Goal: Task Accomplishment & Management: Manage account settings

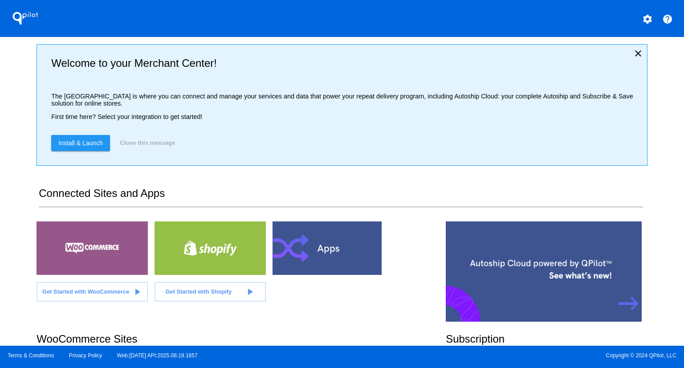
click at [7, 111] on div "QPilot settings help Welcome to your Merchant Center! The [GEOGRAPHIC_DATA] is …" at bounding box center [342, 173] width 684 height 346
click at [11, 110] on div "QPilot settings help Welcome to your Merchant Center! The [GEOGRAPHIC_DATA] is …" at bounding box center [342, 173] width 684 height 346
drag, startPoint x: 661, startPoint y: 87, endPoint x: 658, endPoint y: 107, distance: 20.2
click at [658, 107] on div "QPilot settings help Welcome to your Merchant Center! The [GEOGRAPHIC_DATA] is …" at bounding box center [342, 173] width 684 height 346
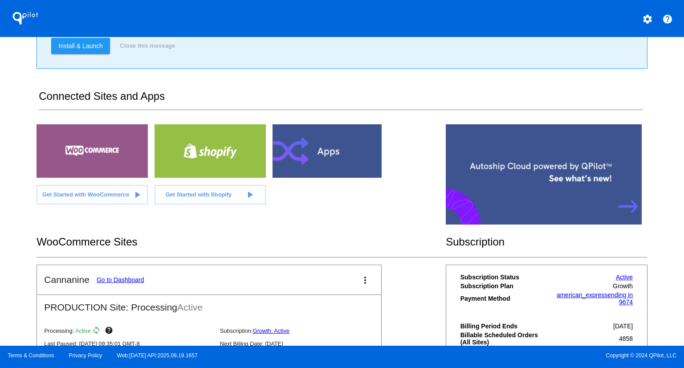
scroll to position [135, 0]
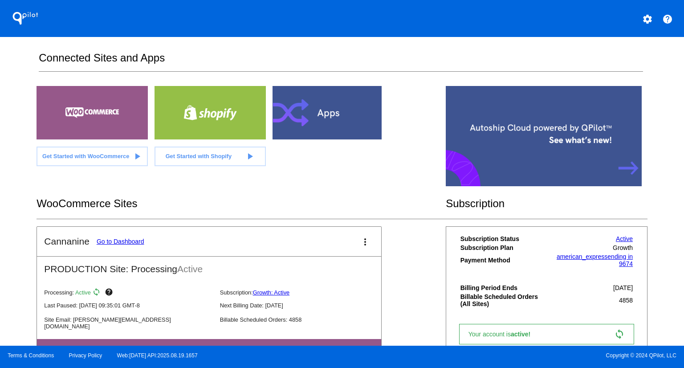
click at [136, 240] on link "Go to Dashboard" at bounding box center [121, 241] width 48 height 7
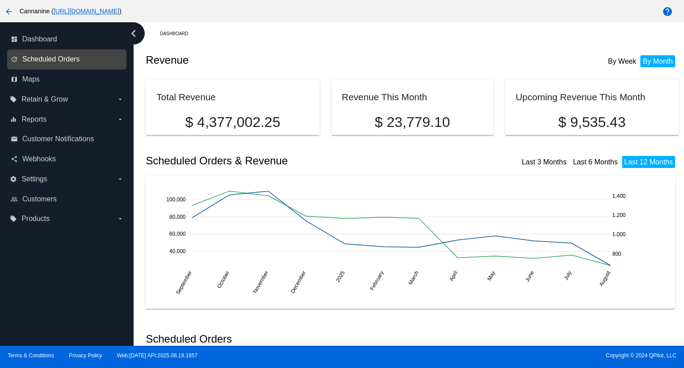
click at [56, 62] on span "Scheduled Orders" at bounding box center [50, 59] width 57 height 8
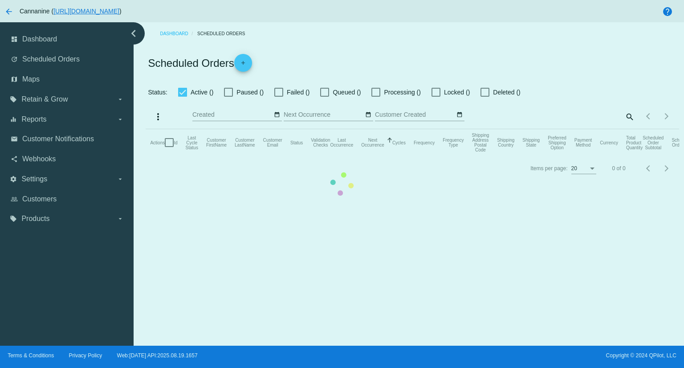
checkbox input "true"
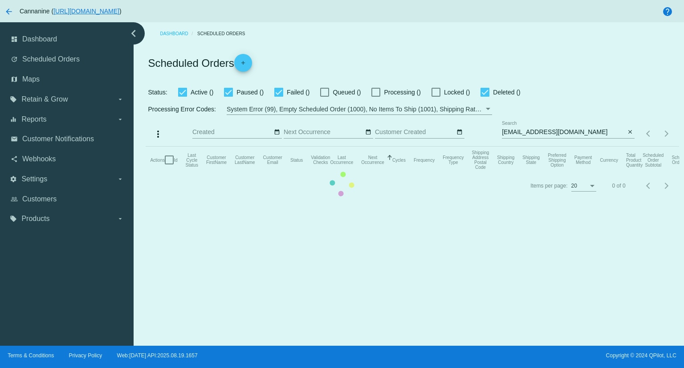
click at [589, 146] on mat-table "Actions Id Last Cycle Status Customer FirstName Customer LastName Customer Emai…" at bounding box center [412, 159] width 533 height 27
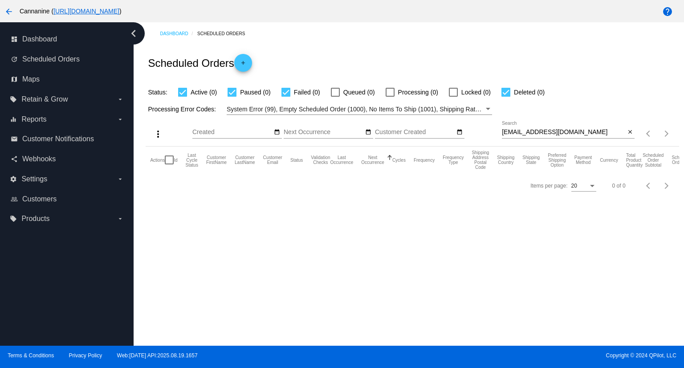
click at [589, 130] on input "[EMAIL_ADDRESS][DOMAIN_NAME]" at bounding box center [563, 132] width 123 height 7
paste input "mommomemail"
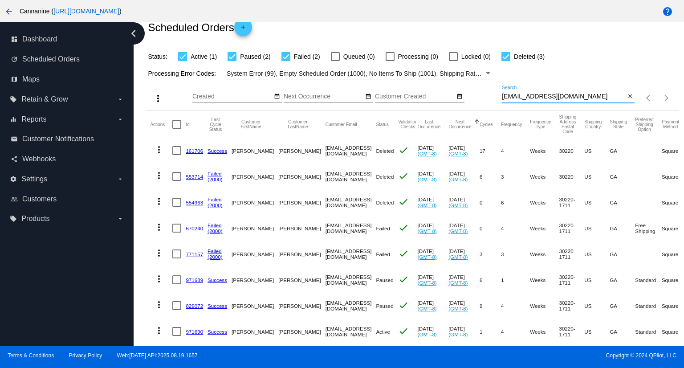
scroll to position [66, 0]
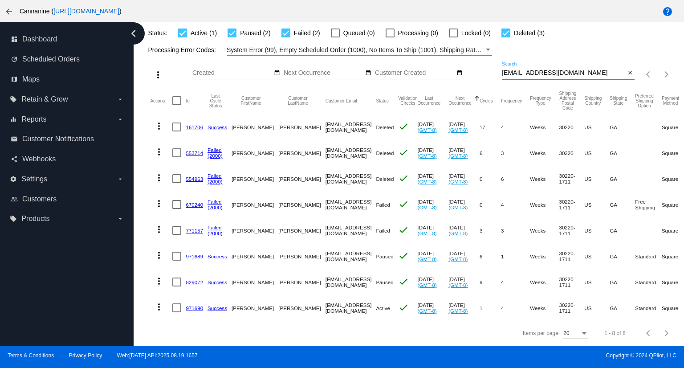
type input "[EMAIL_ADDRESS][DOMAIN_NAME]"
click at [158, 250] on mat-icon "more_vert" at bounding box center [159, 255] width 11 height 11
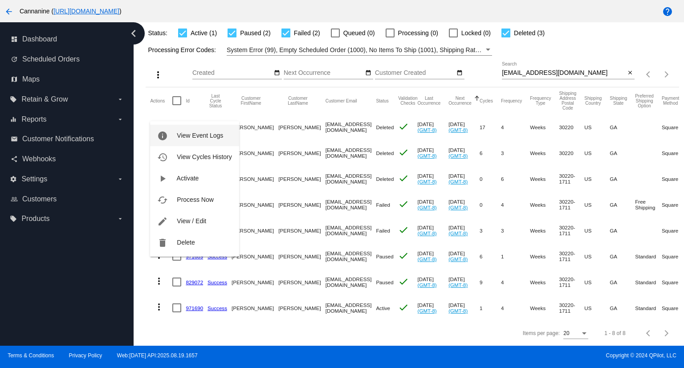
click at [194, 134] on span "View Event Logs" at bounding box center [200, 135] width 46 height 7
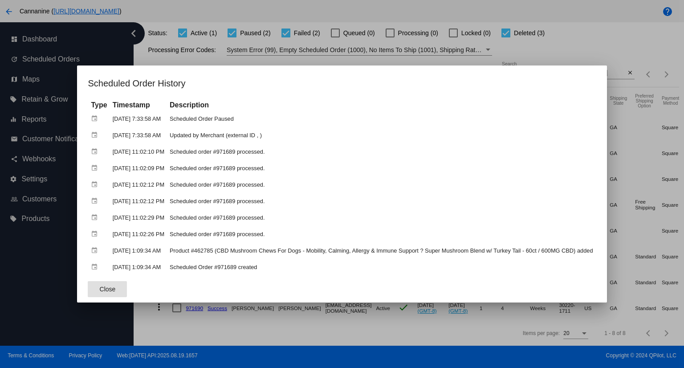
click at [100, 289] on span "Close" at bounding box center [108, 288] width 16 height 7
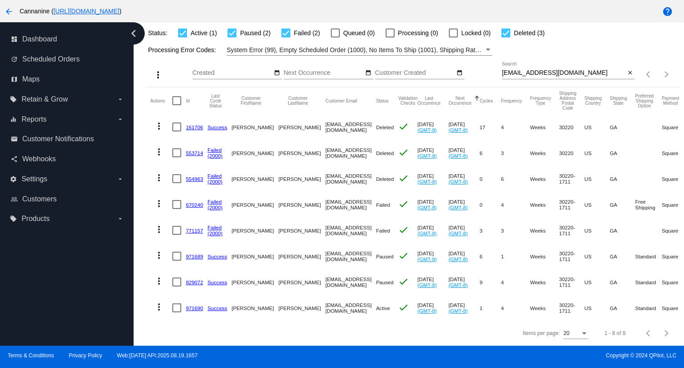
click at [193, 253] on link "971689" at bounding box center [194, 256] width 17 height 6
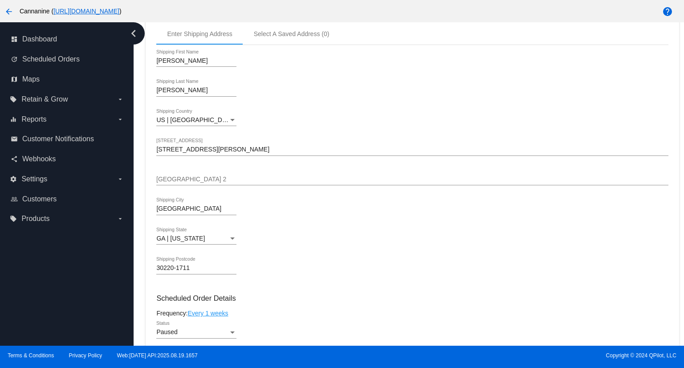
scroll to position [445, 0]
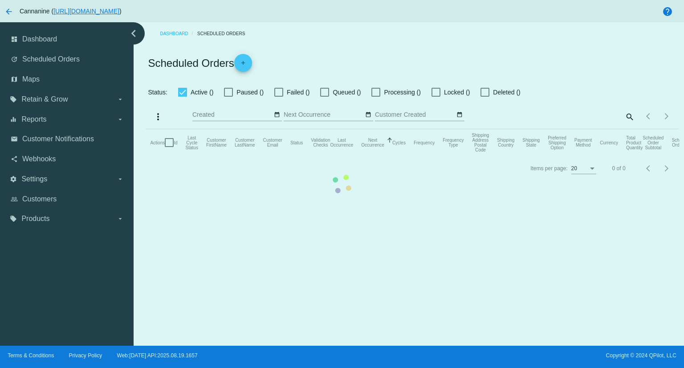
checkbox input "true"
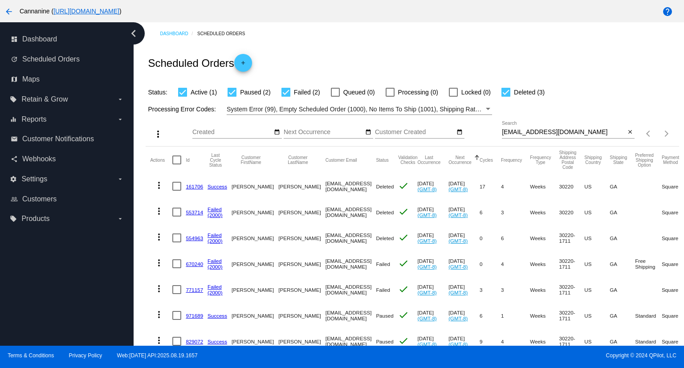
scroll to position [66, 0]
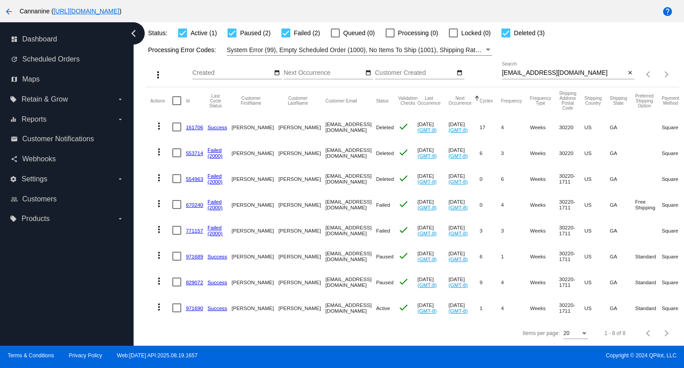
click at [194, 279] on link "829072" at bounding box center [194, 282] width 17 height 6
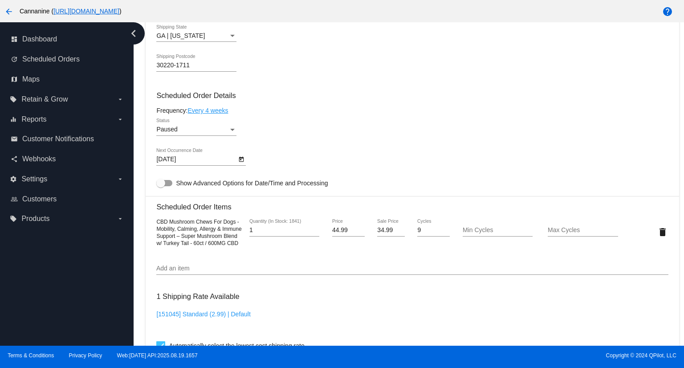
scroll to position [490, 0]
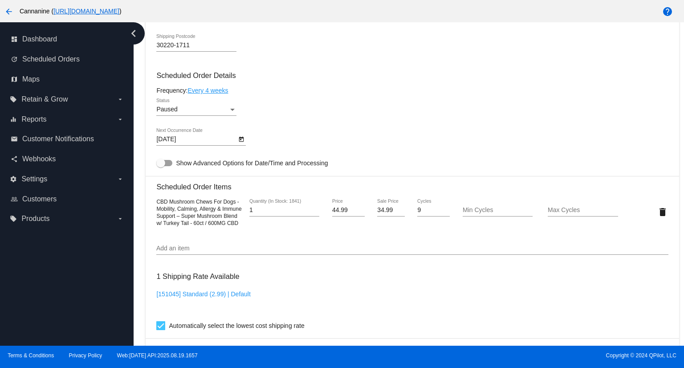
click at [4, 10] on mat-icon "arrow_back" at bounding box center [9, 11] width 11 height 11
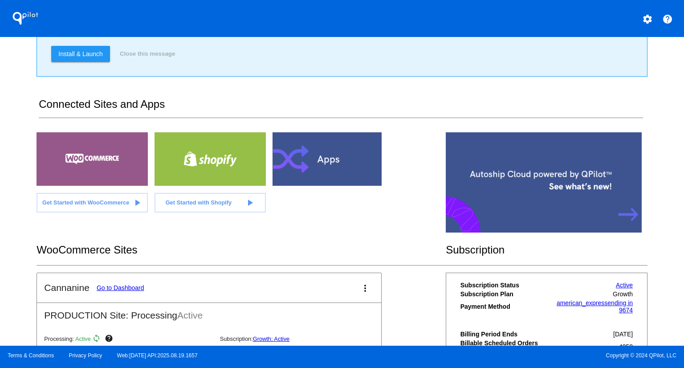
scroll to position [175, 0]
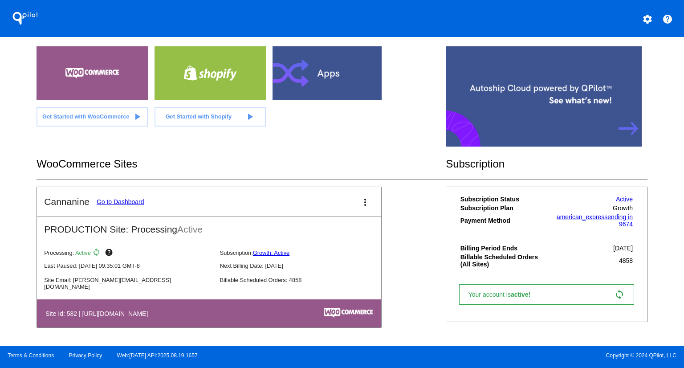
click at [127, 198] on link "Go to Dashboard" at bounding box center [121, 201] width 48 height 7
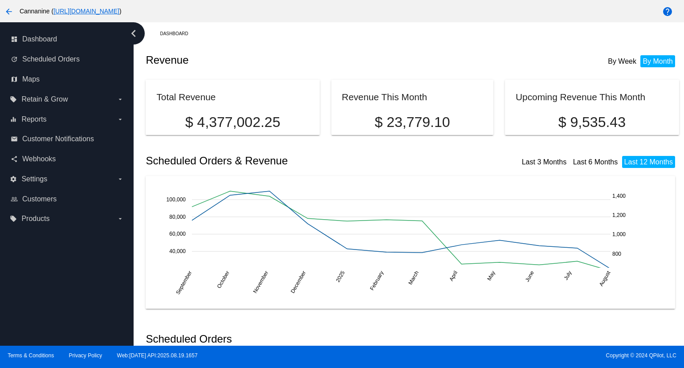
click at [65, 59] on span "Scheduled Orders" at bounding box center [50, 59] width 57 height 8
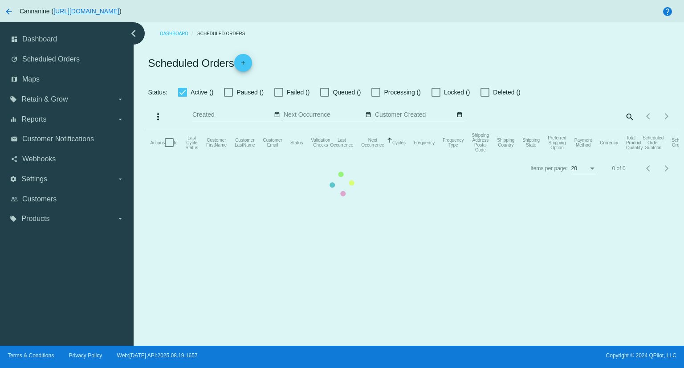
checkbox input "true"
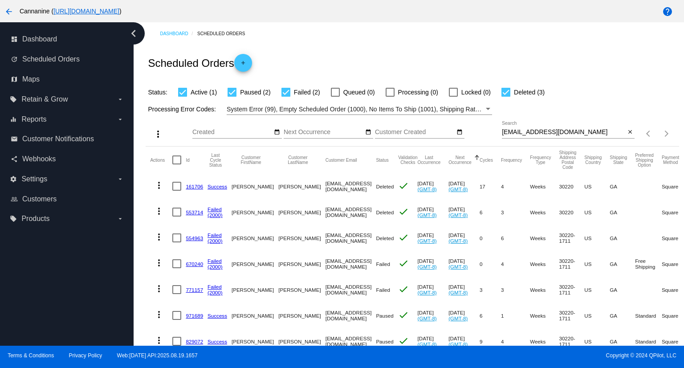
scroll to position [66, 0]
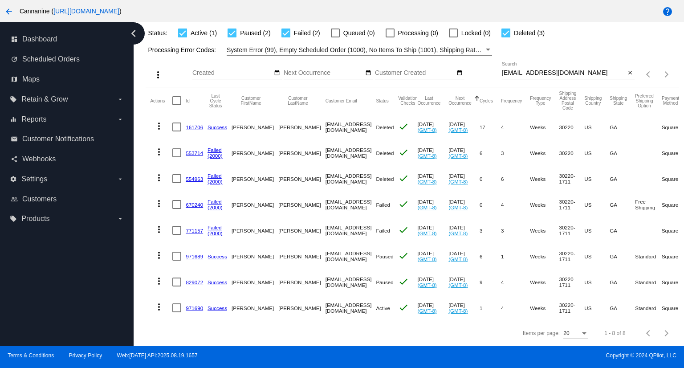
click at [193, 305] on link "971690" at bounding box center [194, 308] width 17 height 6
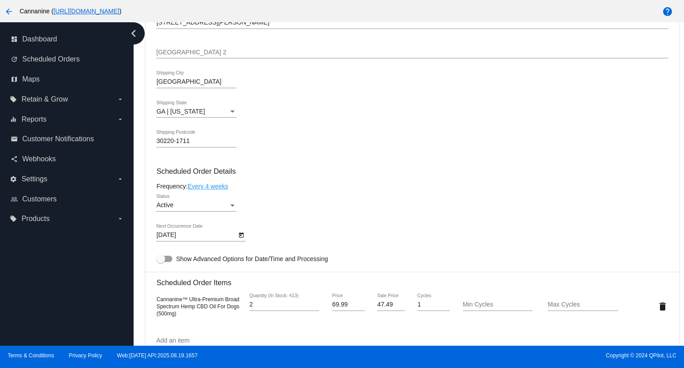
scroll to position [445, 0]
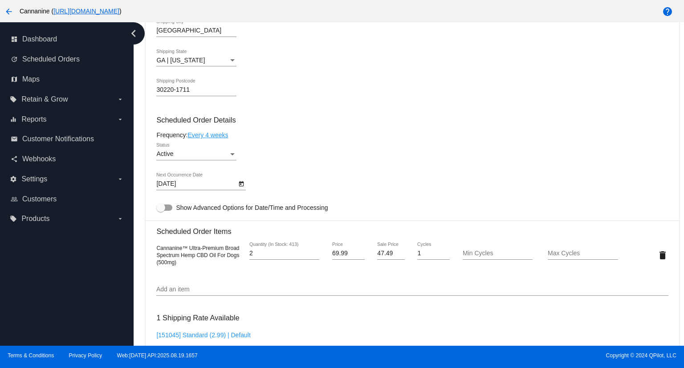
drag, startPoint x: 179, startPoint y: 264, endPoint x: 156, endPoint y: 248, distance: 28.1
click at [156, 248] on div "Cannanine™ Ultra-Premium Broad Spectrum Hemp CBD Oil For Dogs (500mg)" at bounding box center [198, 254] width 85 height 21
copy span "Cannanine™ Ultra-Premium Broad Spectrum Hemp CBD Oil For Dogs (500mg)"
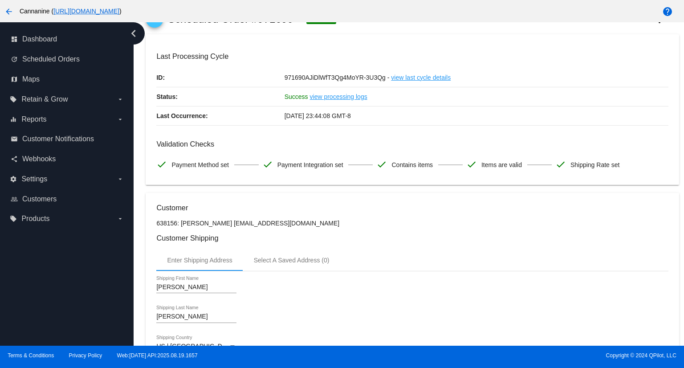
scroll to position [0, 0]
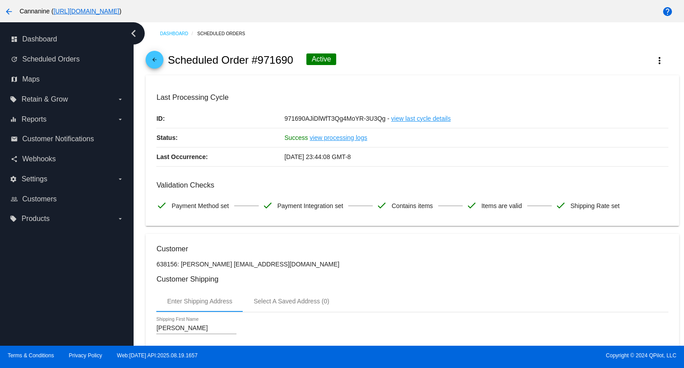
click at [153, 57] on mat-icon "arrow_back" at bounding box center [154, 62] width 11 height 11
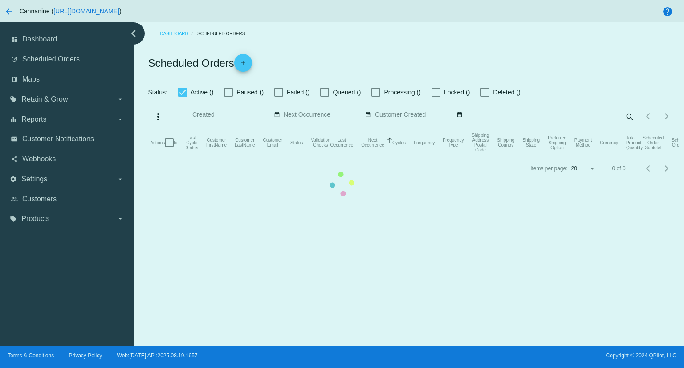
checkbox input "true"
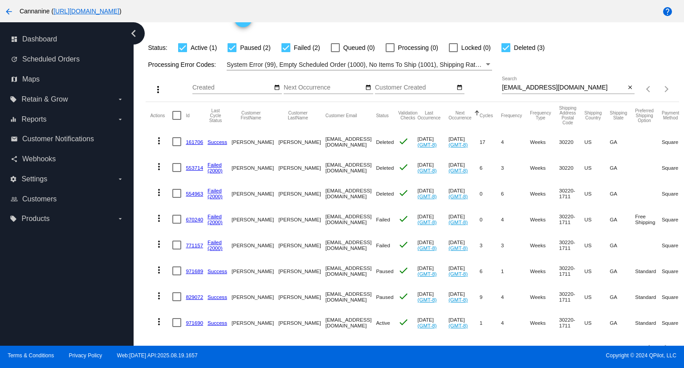
scroll to position [66, 0]
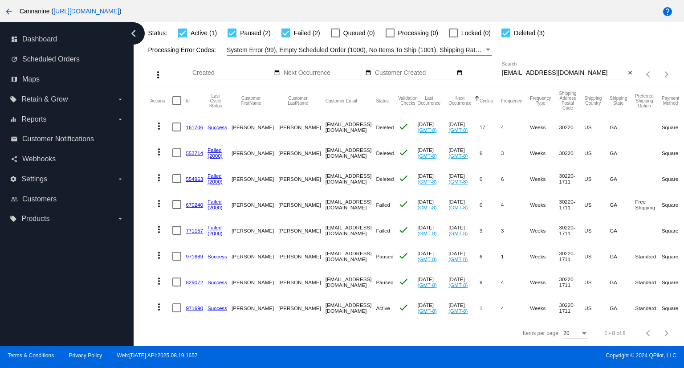
click at [197, 279] on link "829072" at bounding box center [194, 282] width 17 height 6
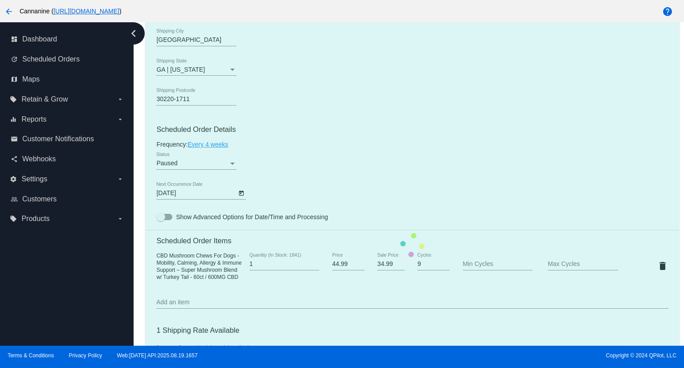
scroll to position [490, 0]
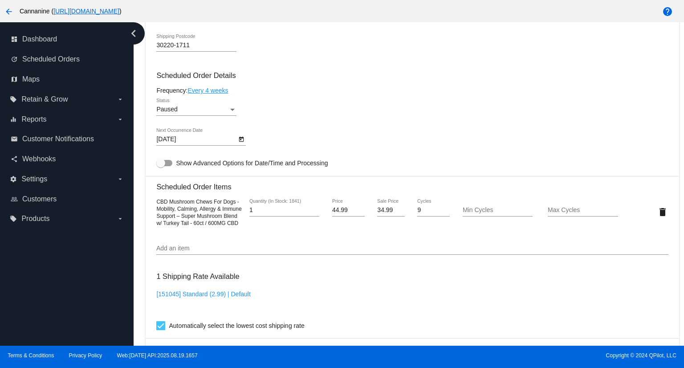
drag, startPoint x: 202, startPoint y: 232, endPoint x: 153, endPoint y: 202, distance: 57.8
click at [153, 202] on mat-card "Customer 638156: [PERSON_NAME] [EMAIL_ADDRESS][DOMAIN_NAME] Customer Shipping E…" at bounding box center [412, 191] width 533 height 894
copy span "CBD Mushroom Chews For Dogs - Mobility, Calming, Allergy & Immune Support – Sup…"
click at [203, 233] on div "CBD Mushroom Chews For Dogs - Mobility, Calming, Allergy & Immune Support – Sup…" at bounding box center [412, 212] width 512 height 42
drag, startPoint x: 206, startPoint y: 234, endPoint x: 154, endPoint y: 205, distance: 59.0
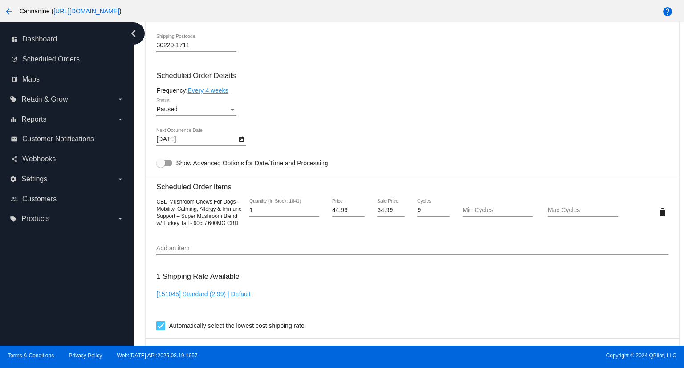
click at [154, 205] on mat-card "Customer 638156: [PERSON_NAME] [EMAIL_ADDRESS][DOMAIN_NAME] Customer Shipping E…" at bounding box center [412, 191] width 533 height 894
copy span "CBD Mushroom Chews For Dogs - Mobility, Calming, Allergy & Immune Support – Sup…"
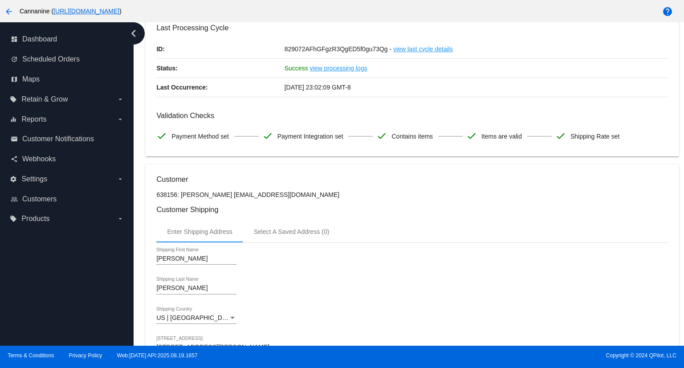
scroll to position [0, 0]
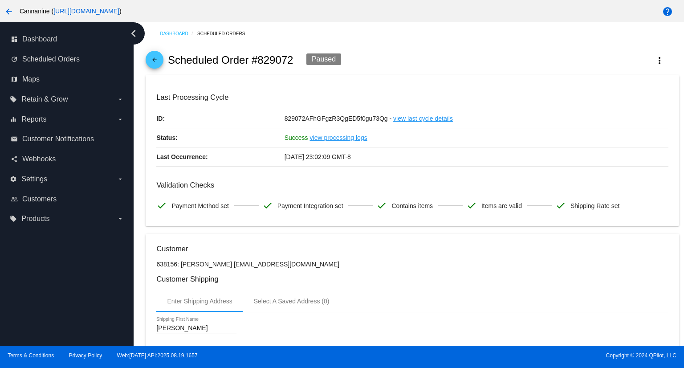
click at [153, 60] on mat-icon "arrow_back" at bounding box center [154, 62] width 11 height 11
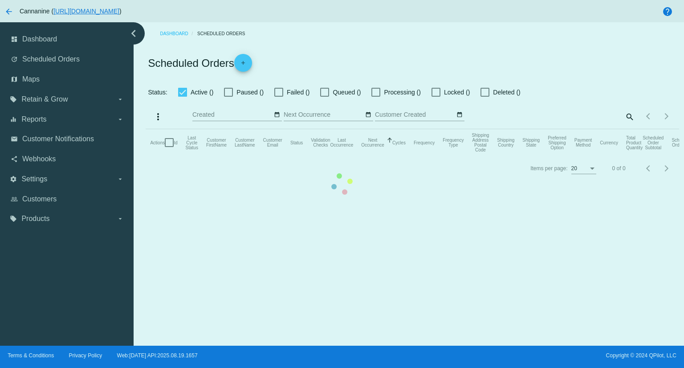
checkbox input "true"
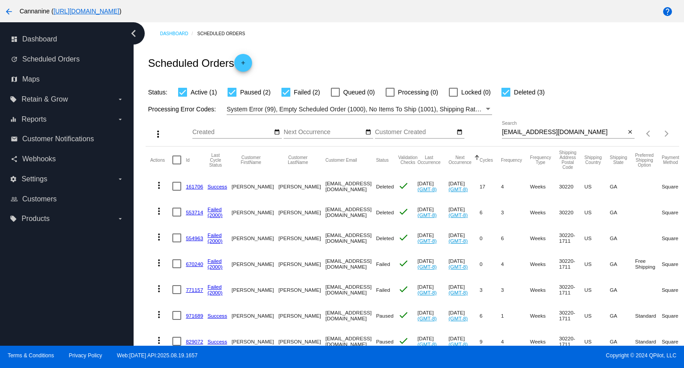
scroll to position [66, 0]
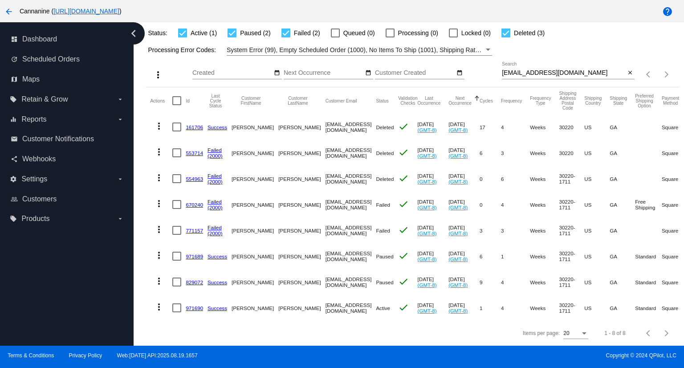
drag, startPoint x: 183, startPoint y: 274, endPoint x: 203, endPoint y: 273, distance: 20.5
click at [203, 273] on mat-row "more_vert 829072 Success [PERSON_NAME] [EMAIL_ADDRESS][DOMAIN_NAME] Paused chec…" at bounding box center [469, 282] width 638 height 26
copy mat-row "829072"
click at [193, 253] on link "971689" at bounding box center [194, 256] width 17 height 6
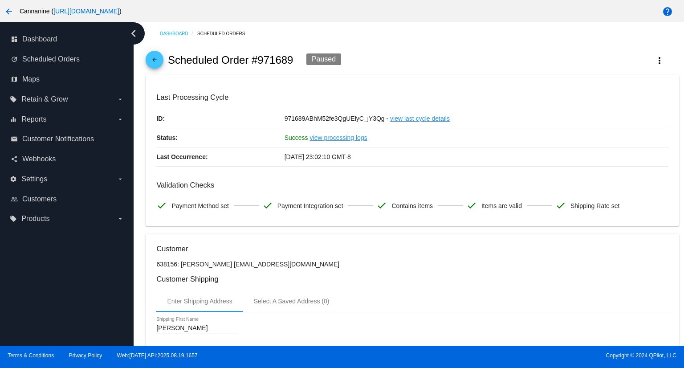
drag, startPoint x: 258, startPoint y: 59, endPoint x: 297, endPoint y: 59, distance: 39.2
click at [297, 59] on div "arrow_back Scheduled Order #971689 Paused more_vert" at bounding box center [412, 60] width 533 height 30
copy h2 "971689"
click at [153, 57] on mat-icon "arrow_back" at bounding box center [154, 62] width 11 height 11
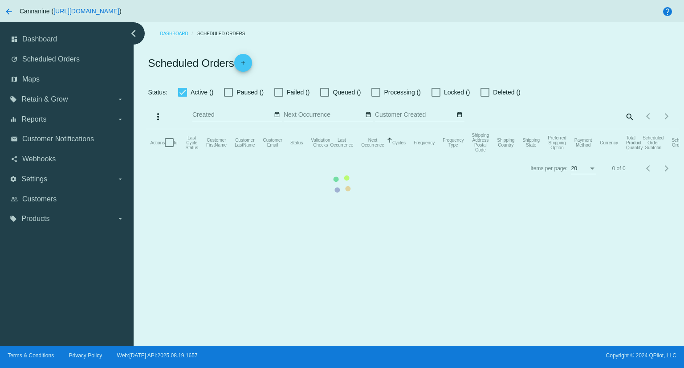
checkbox input "true"
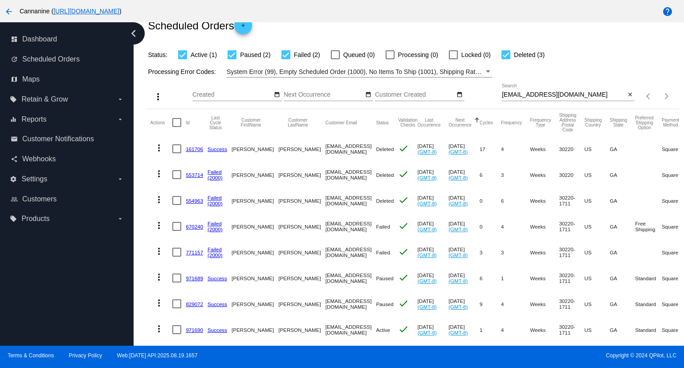
scroll to position [66, 0]
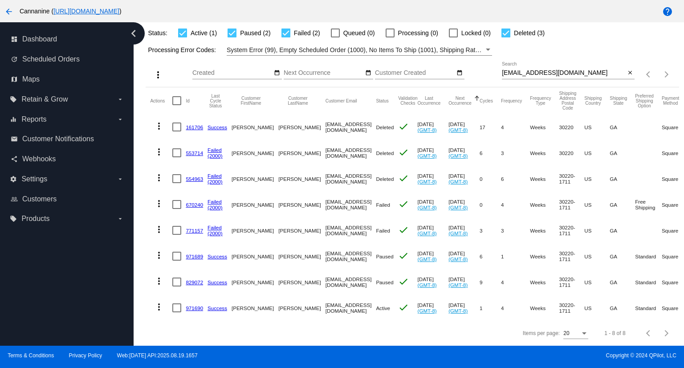
click at [191, 305] on link "971690" at bounding box center [194, 308] width 17 height 6
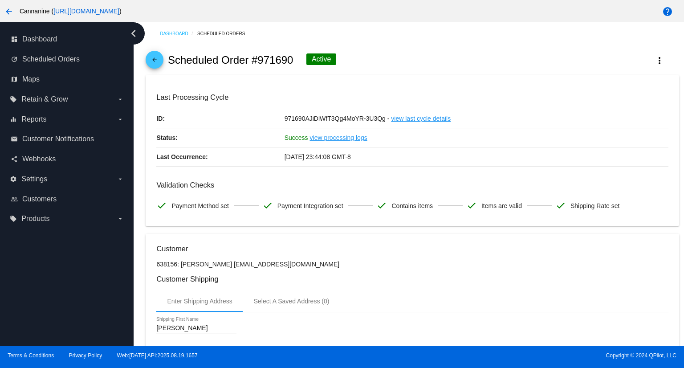
drag, startPoint x: 259, startPoint y: 60, endPoint x: 293, endPoint y: 60, distance: 33.8
click at [293, 60] on h2 "Scheduled Order #971690" at bounding box center [231, 60] width 126 height 12
copy h2 "971690"
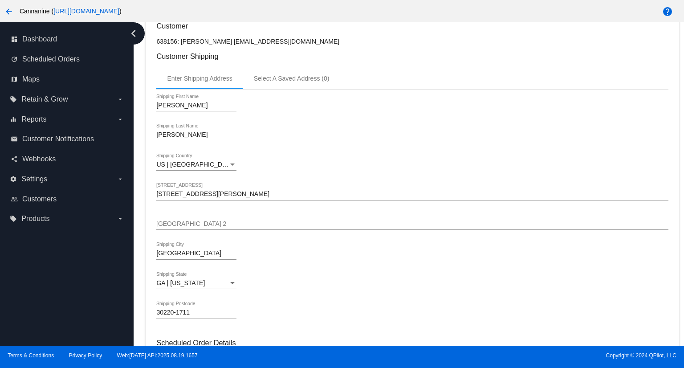
scroll to position [401, 0]
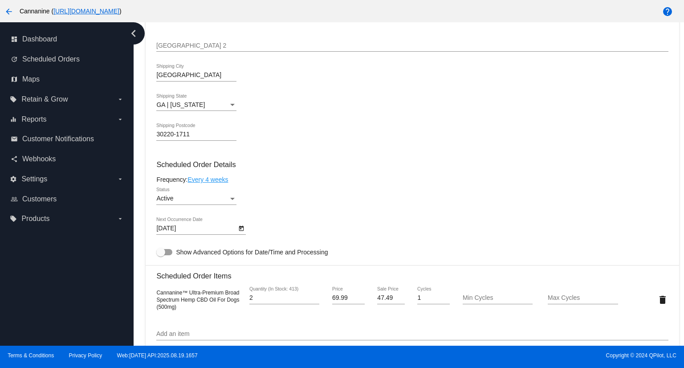
drag, startPoint x: 152, startPoint y: 293, endPoint x: 183, endPoint y: 308, distance: 34.7
click at [183, 308] on mat-card "Customer 638156: [PERSON_NAME] [EMAIL_ADDRESS][DOMAIN_NAME] Customer Shipping E…" at bounding box center [412, 278] width 533 height 890
copy span "Cannanine™ Ultra-Premium Broad Spectrum Hemp CBD Oil For Dogs (500mg)"
